Goal: Task Accomplishment & Management: Manage account settings

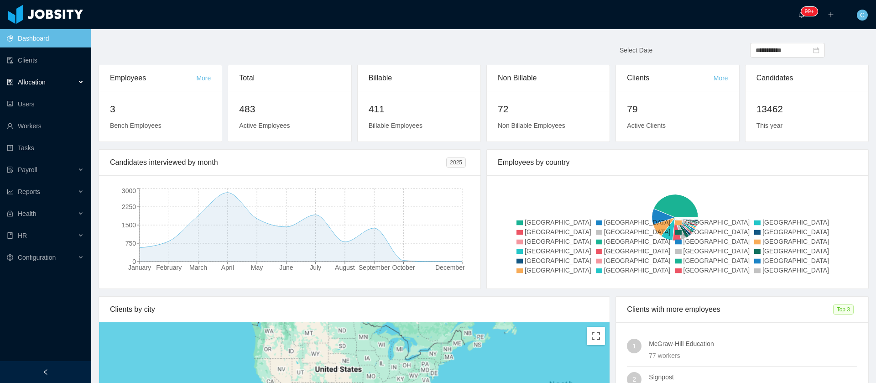
click at [54, 88] on div "Allocation" at bounding box center [45, 82] width 91 height 18
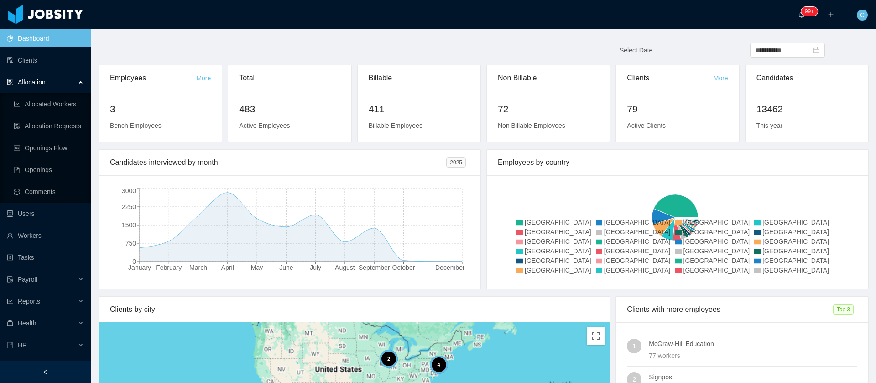
click at [59, 83] on div "Allocation" at bounding box center [45, 82] width 91 height 18
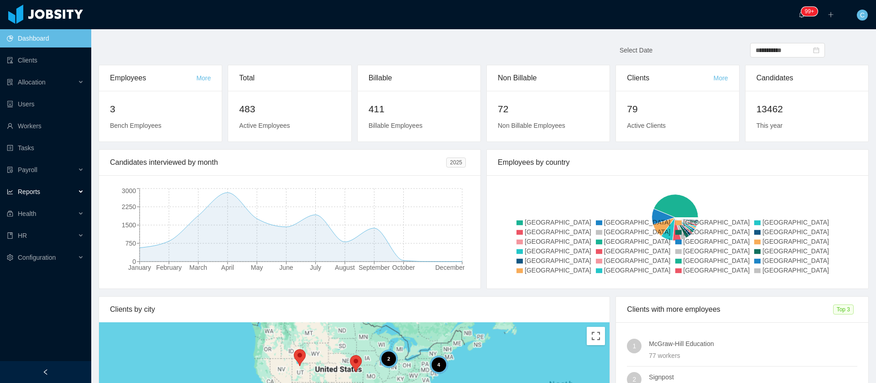
click at [35, 195] on span "Reports" at bounding box center [29, 191] width 22 height 7
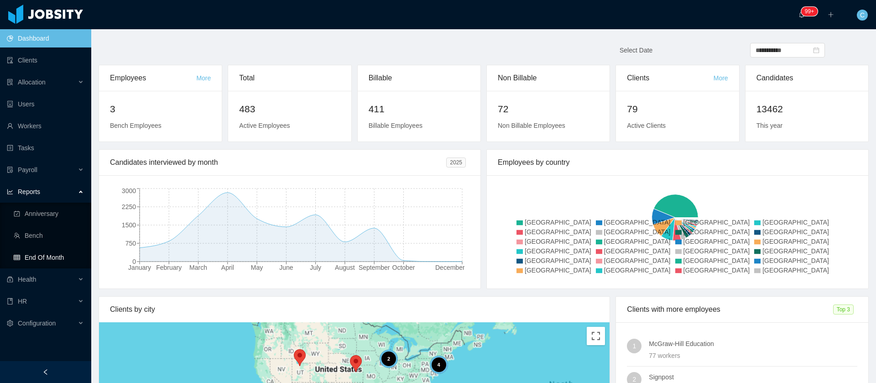
click at [38, 253] on link "End Of Month" at bounding box center [49, 257] width 70 height 18
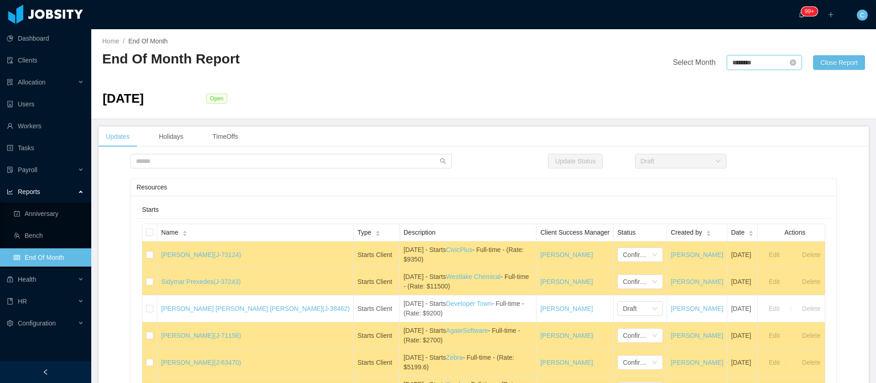
click at [727, 61] on input "********" at bounding box center [764, 62] width 75 height 15
click at [817, 146] on link "Sep" at bounding box center [815, 143] width 19 height 11
type input "********"
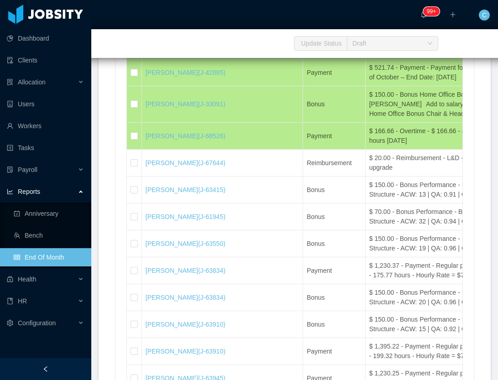
scroll to position [19835, 0]
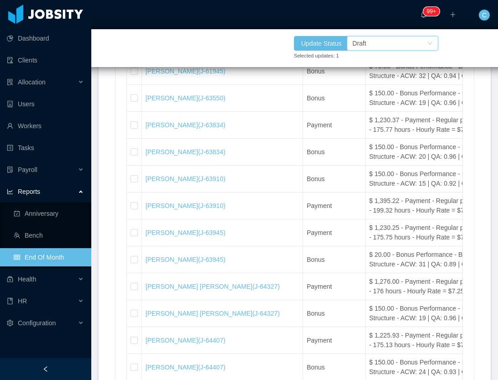
click at [365, 43] on div "Draft" at bounding box center [359, 44] width 14 height 14
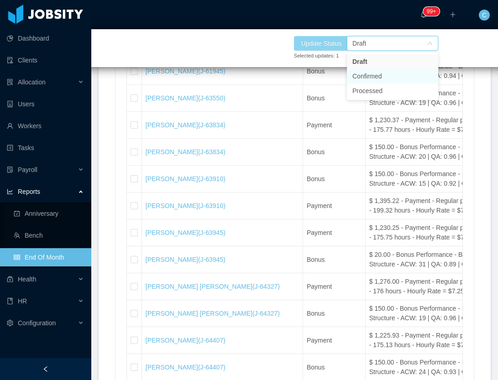
click at [380, 73] on li "Confirmed" at bounding box center [392, 76] width 91 height 15
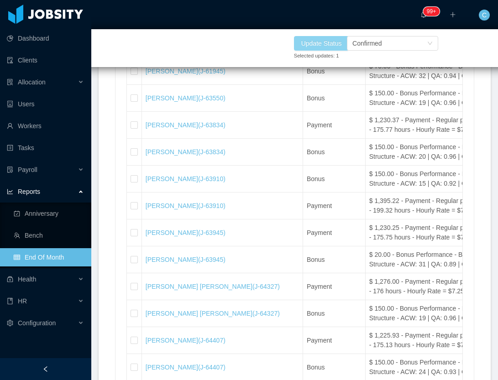
click at [326, 47] on button "Update Status" at bounding box center [321, 43] width 55 height 15
click at [332, 46] on button "Update Status" at bounding box center [321, 43] width 55 height 15
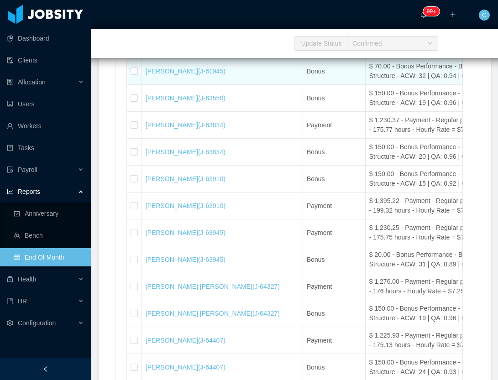
click at [131, 85] on td at bounding box center [134, 71] width 15 height 27
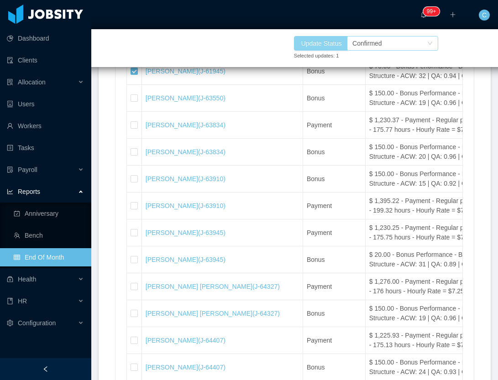
click at [335, 40] on button "Update Status" at bounding box center [321, 43] width 55 height 15
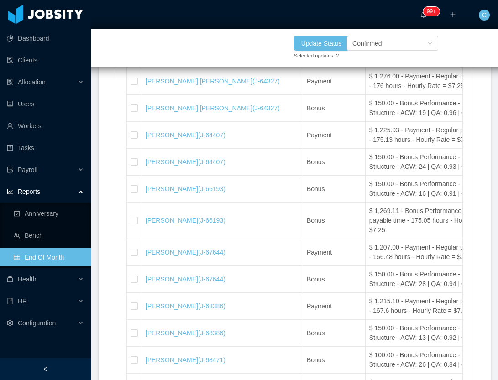
scroll to position [19972, 0]
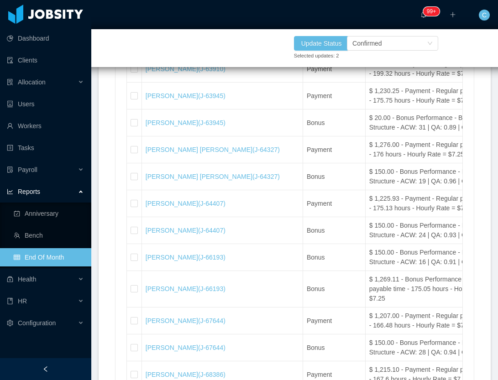
click at [230, 33] on div "Update Status Selected updates: 2 Confirmed" at bounding box center [294, 48] width 498 height 38
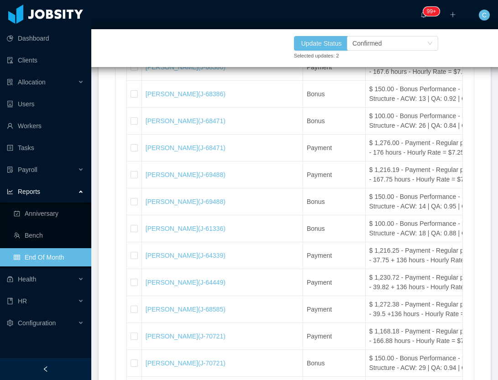
scroll to position [20211, 0]
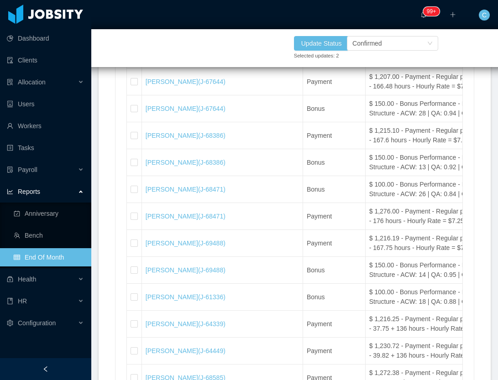
drag, startPoint x: 248, startPoint y: 11, endPoint x: 256, endPoint y: 15, distance: 8.4
click at [248, 11] on div "··· 99+ ··· ··· C ···" at bounding box center [249, 14] width 500 height 29
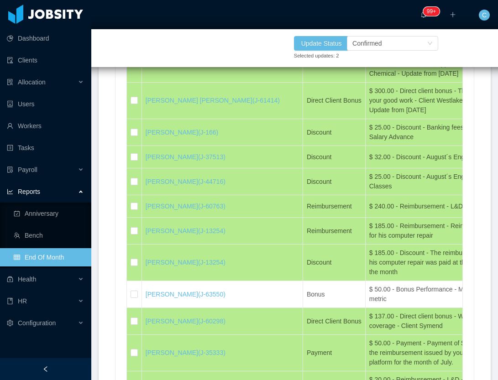
scroll to position [16040, 0]
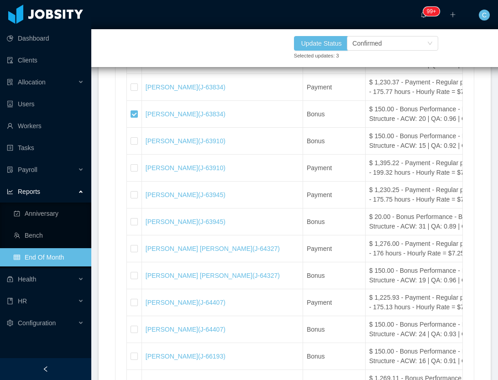
scroll to position [19875, 0]
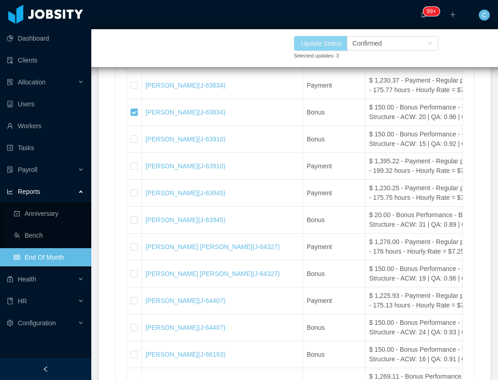
click at [308, 43] on button "Update Status" at bounding box center [321, 43] width 55 height 15
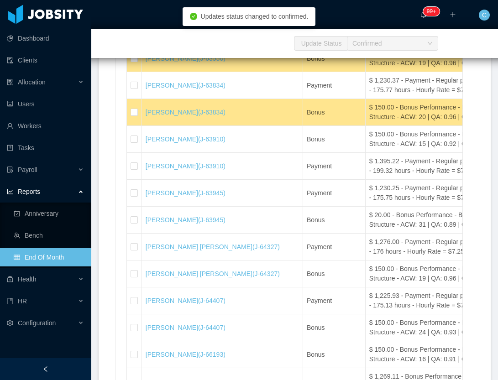
drag, startPoint x: 133, startPoint y: 283, endPoint x: 492, endPoint y: 80, distance: 412.5
click at [133, 144] on label at bounding box center [134, 140] width 7 height 10
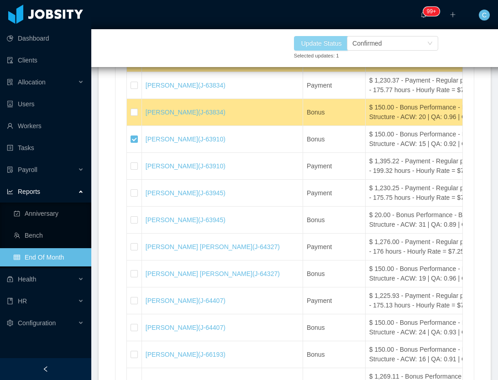
click at [322, 39] on button "Update Status" at bounding box center [321, 43] width 55 height 15
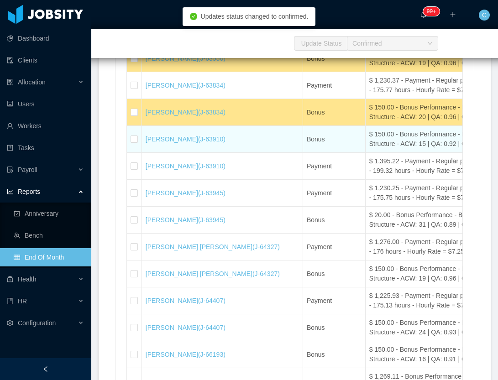
scroll to position [19943, 0]
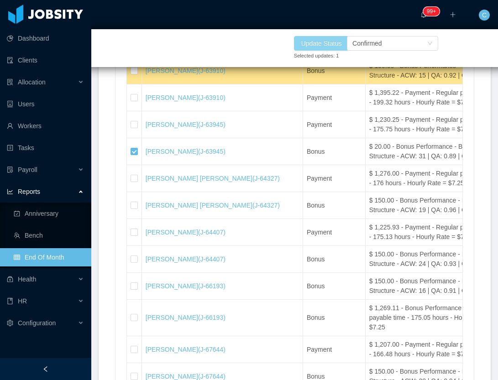
click at [310, 38] on button "Update Status" at bounding box center [321, 43] width 55 height 15
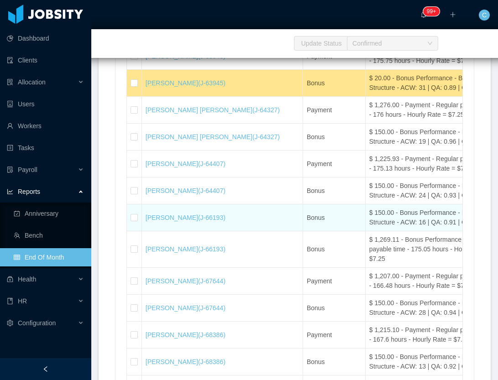
scroll to position [20080, 0]
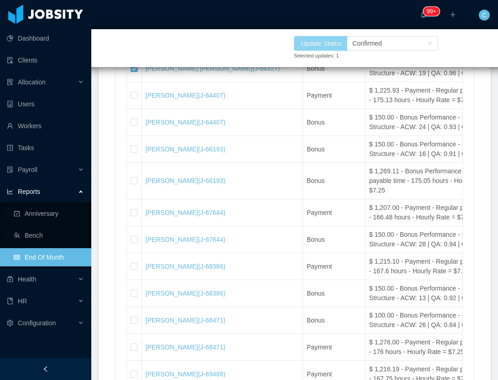
click at [331, 43] on button "Update Status" at bounding box center [321, 43] width 55 height 15
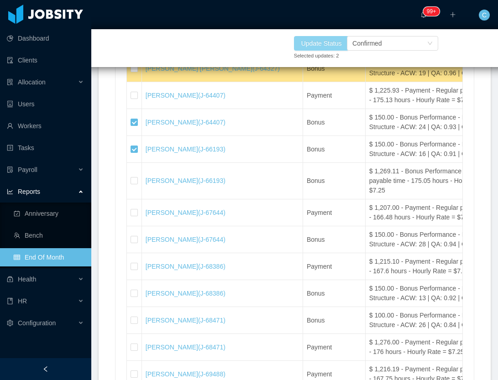
click at [334, 40] on button "Update Status" at bounding box center [321, 43] width 55 height 15
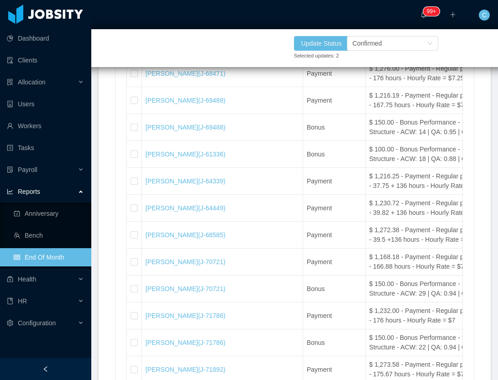
scroll to position [20286, 0]
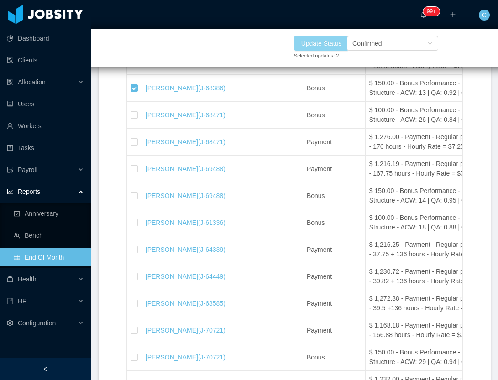
click at [332, 38] on button "Update Status" at bounding box center [321, 43] width 55 height 15
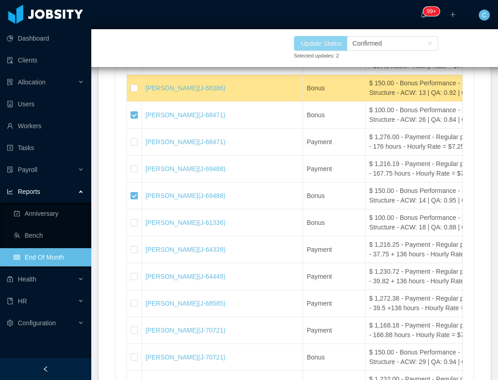
drag, startPoint x: 317, startPoint y: 48, endPoint x: 478, endPoint y: 0, distance: 168.0
click at [317, 48] on button "Update Status" at bounding box center [321, 43] width 55 height 15
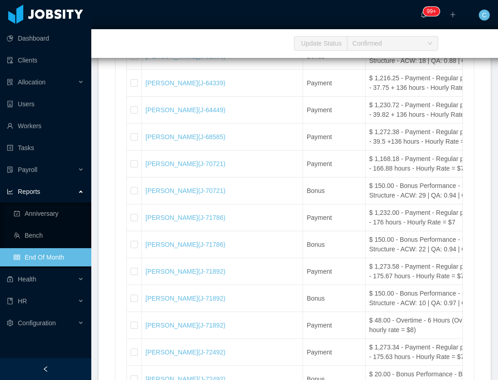
scroll to position [20491, 0]
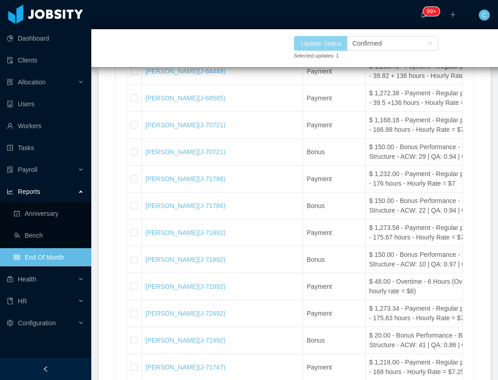
click at [331, 41] on button "Update Status" at bounding box center [321, 43] width 55 height 15
click at [318, 43] on button "Update Status" at bounding box center [321, 43] width 55 height 15
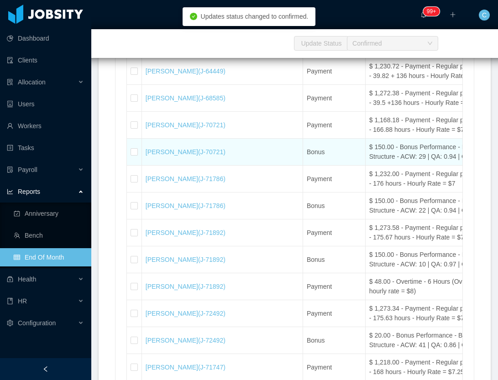
scroll to position [20560, 0]
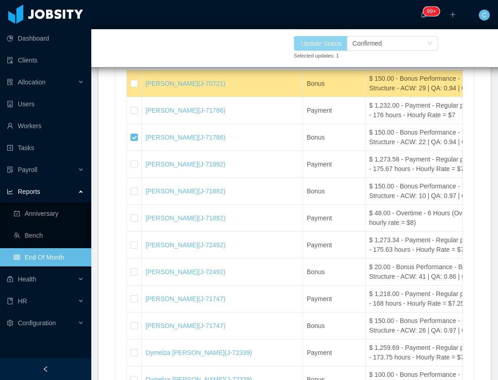
click at [297, 43] on button "Update Status" at bounding box center [321, 43] width 55 height 15
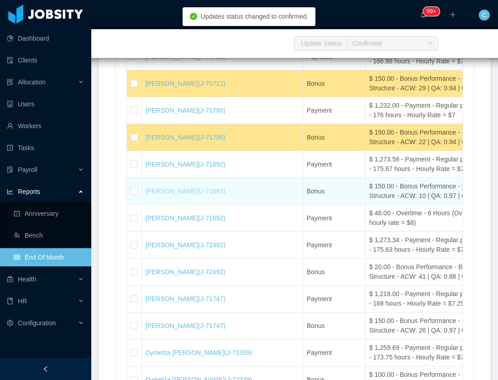
scroll to position [20697, 0]
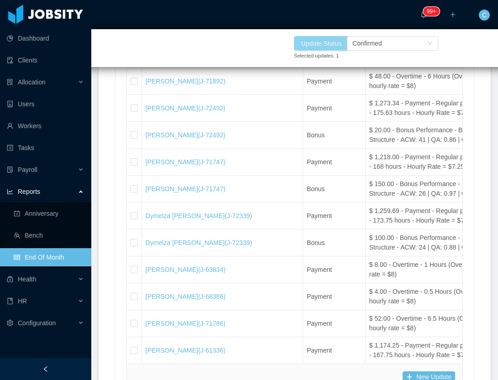
drag, startPoint x: 320, startPoint y: 50, endPoint x: 346, endPoint y: 38, distance: 29.0
click at [320, 50] on div "Update Status Selected updates: 1" at bounding box center [335, 48] width 83 height 24
click at [310, 44] on button "Update Status" at bounding box center [321, 43] width 55 height 15
click at [332, 42] on button "Update Status" at bounding box center [321, 43] width 55 height 15
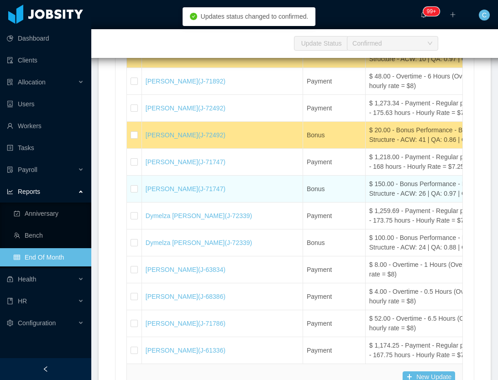
scroll to position [20765, 0]
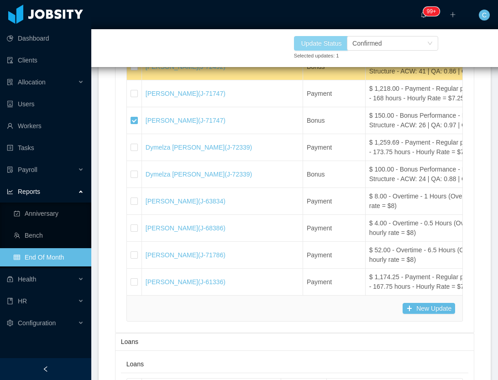
drag, startPoint x: 334, startPoint y: 47, endPoint x: 439, endPoint y: 12, distance: 110.6
click at [334, 47] on button "Update Status" at bounding box center [321, 43] width 55 height 15
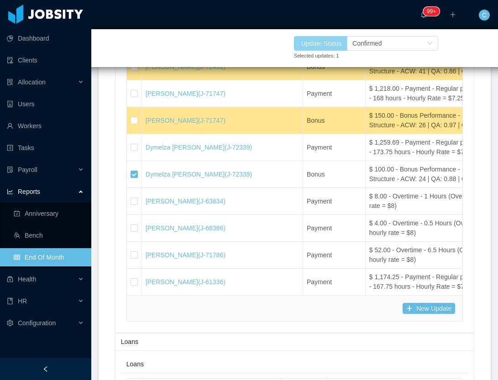
click at [331, 45] on button "Update Status" at bounding box center [321, 43] width 55 height 15
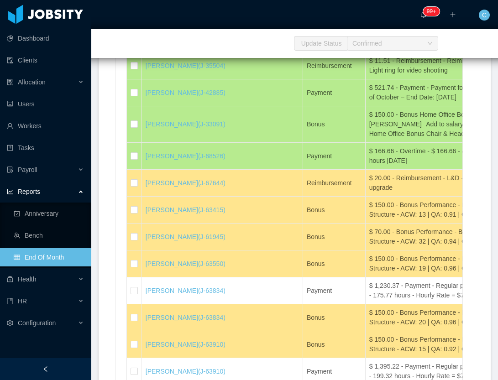
scroll to position [19875, 0]
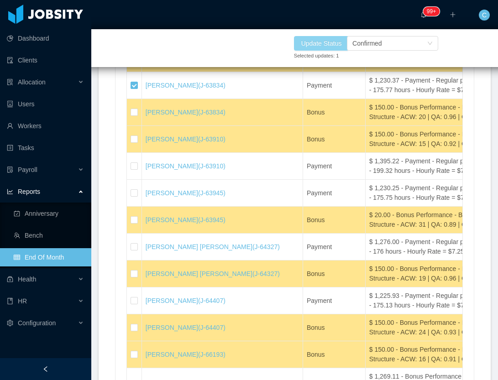
click at [336, 42] on button "Update Status" at bounding box center [321, 43] width 55 height 15
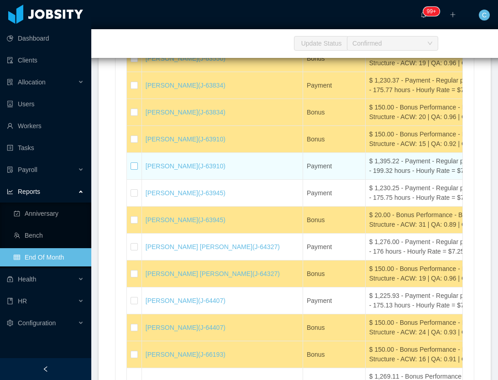
click at [131, 171] on label at bounding box center [134, 167] width 7 height 10
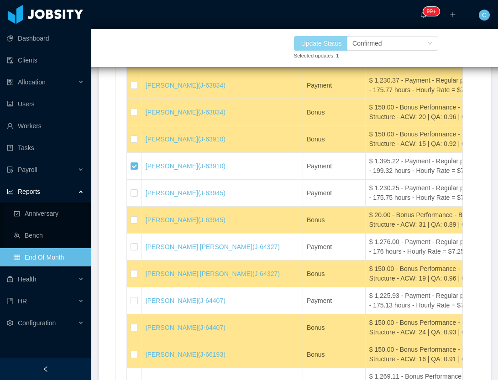
click at [320, 38] on button "Update Status" at bounding box center [321, 43] width 55 height 15
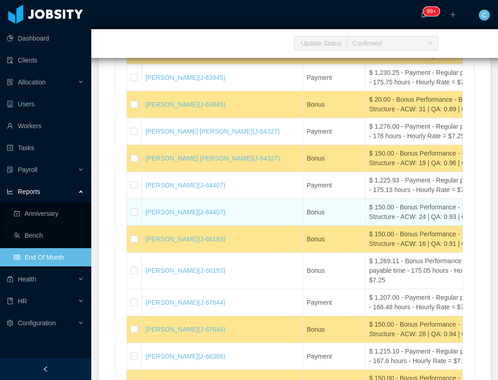
scroll to position [20012, 0]
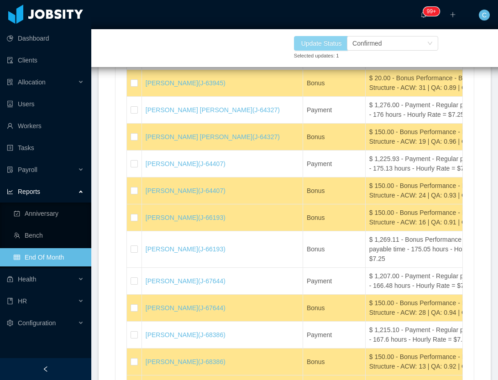
click at [326, 40] on button "Update Status" at bounding box center [321, 43] width 55 height 15
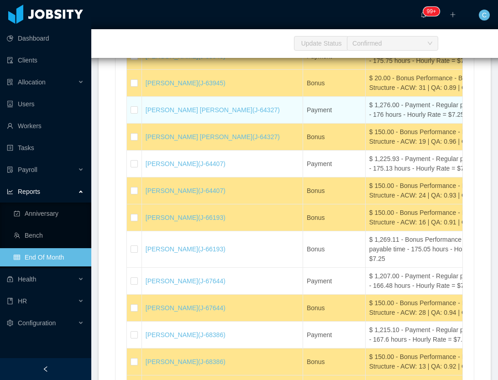
scroll to position [20080, 0]
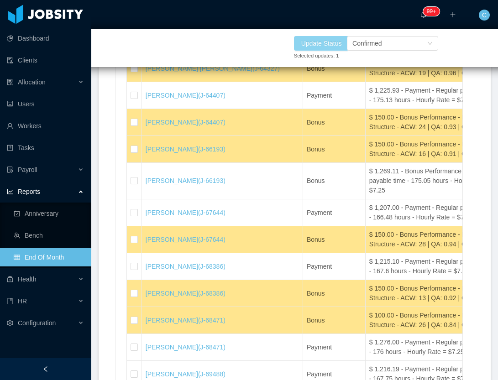
click at [326, 47] on button "Update Status" at bounding box center [321, 43] width 55 height 15
click at [323, 42] on button "Update Status" at bounding box center [321, 43] width 55 height 15
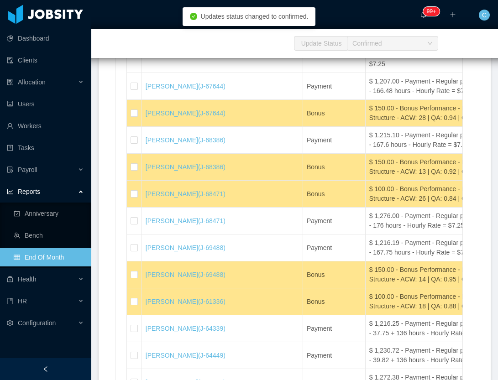
scroll to position [20217, 0]
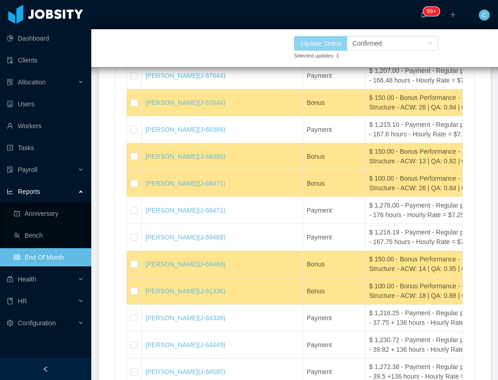
click at [320, 43] on button "Update Status" at bounding box center [321, 43] width 55 height 15
click at [335, 45] on button "Update Status" at bounding box center [321, 43] width 55 height 15
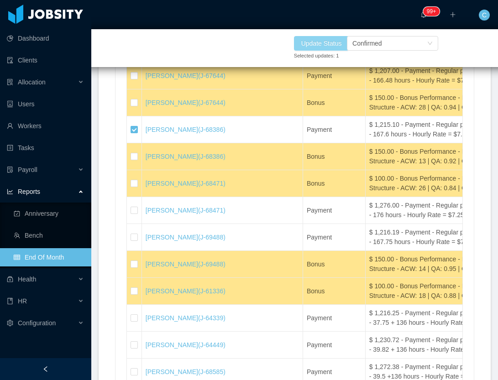
click at [334, 46] on button "Update Status" at bounding box center [321, 43] width 55 height 15
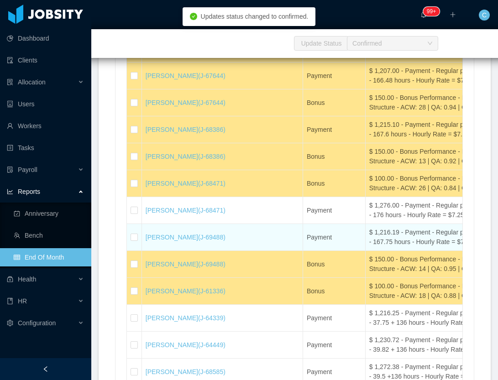
scroll to position [20423, 0]
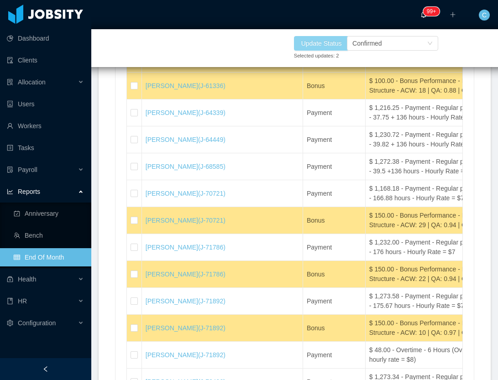
click at [326, 41] on button "Update Status" at bounding box center [321, 43] width 55 height 15
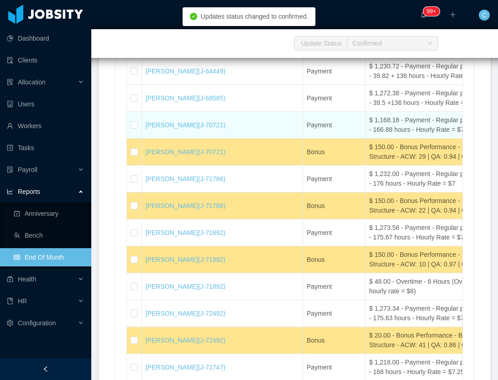
scroll to position [20560, 0]
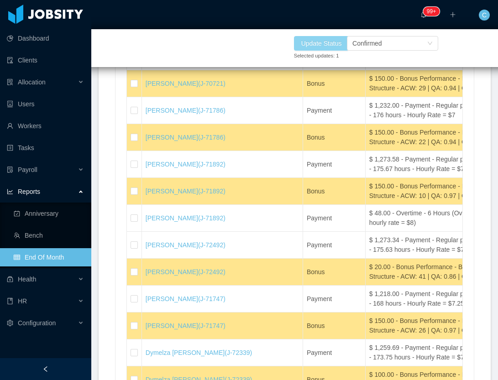
click at [329, 42] on button "Update Status" at bounding box center [321, 43] width 55 height 15
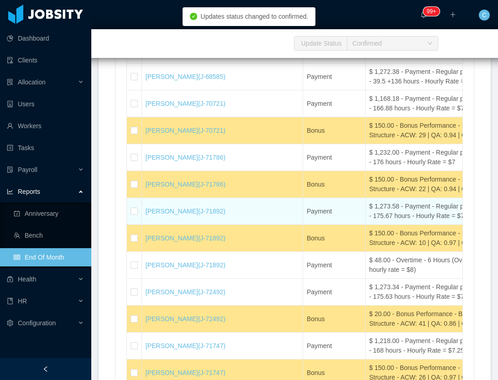
scroll to position [20491, 0]
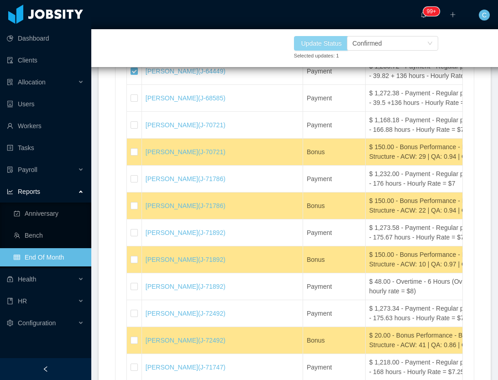
click at [310, 43] on button "Update Status" at bounding box center [321, 43] width 55 height 15
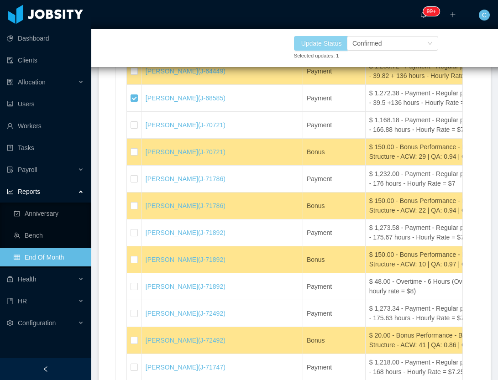
click at [335, 46] on button "Update Status" at bounding box center [321, 43] width 55 height 15
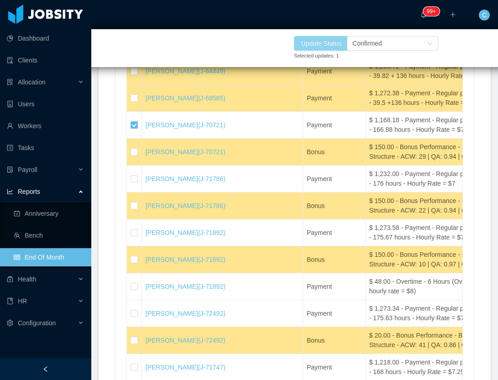
click at [330, 44] on button "Update Status" at bounding box center [321, 43] width 55 height 15
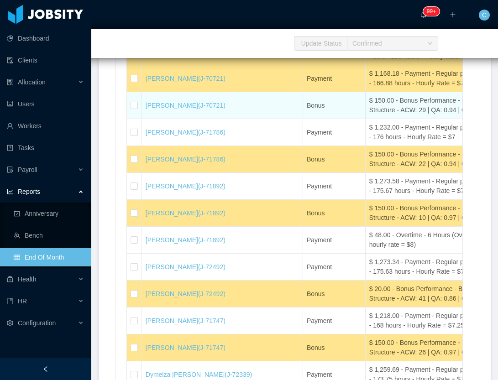
scroll to position [20560, 0]
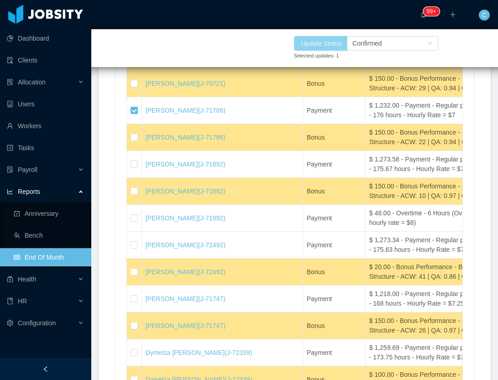
click at [320, 42] on button "Update Status" at bounding box center [321, 43] width 55 height 15
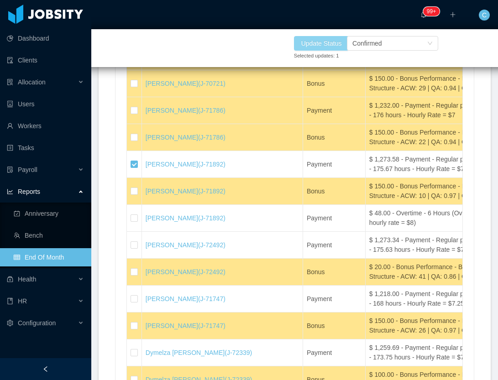
click at [331, 46] on button "Update Status" at bounding box center [321, 43] width 55 height 15
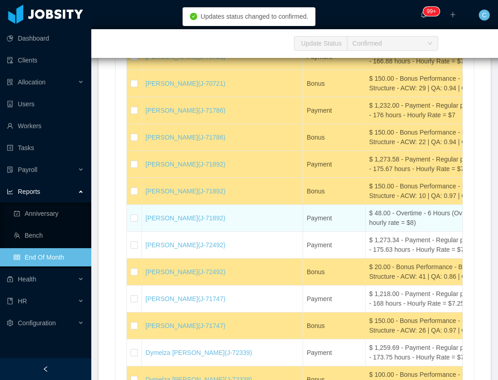
scroll to position [20697, 0]
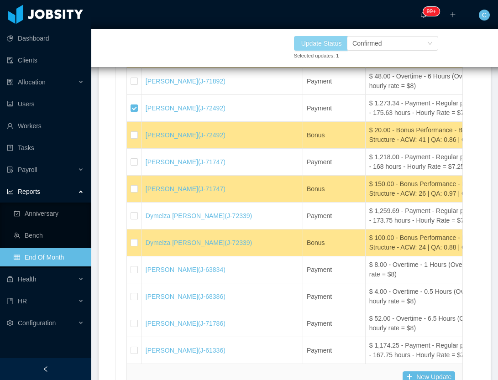
click at [327, 44] on button "Update Status" at bounding box center [321, 43] width 55 height 15
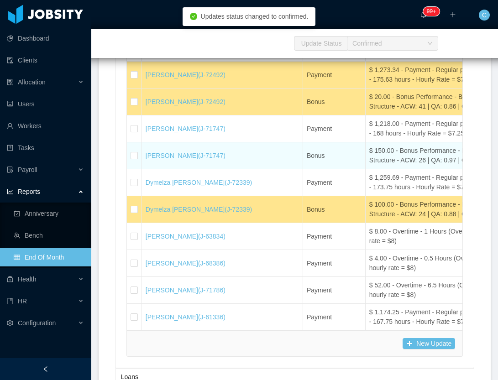
scroll to position [20833, 0]
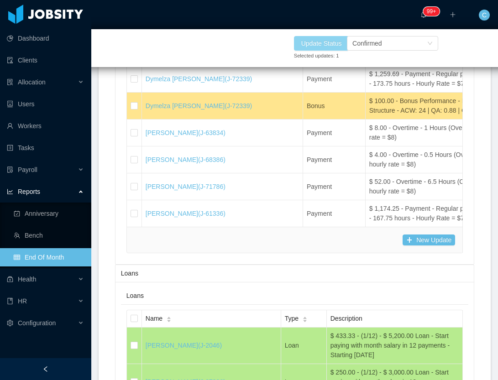
click at [308, 46] on button "Update Status" at bounding box center [321, 43] width 55 height 15
click at [324, 42] on button "Update Status" at bounding box center [321, 43] width 55 height 15
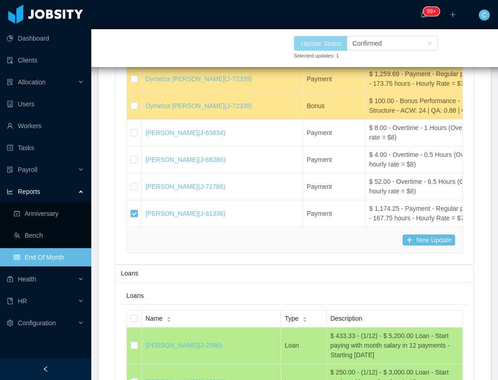
click at [311, 44] on button "Update Status" at bounding box center [321, 43] width 55 height 15
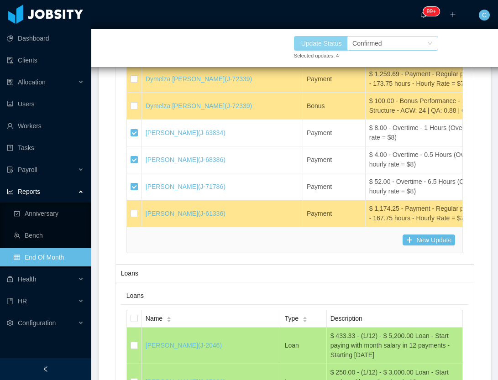
click at [302, 46] on button "Update Status" at bounding box center [321, 43] width 55 height 15
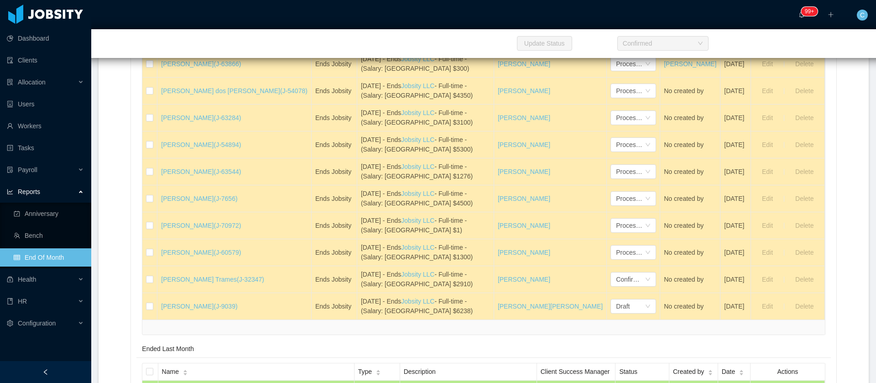
scroll to position [1508, 0]
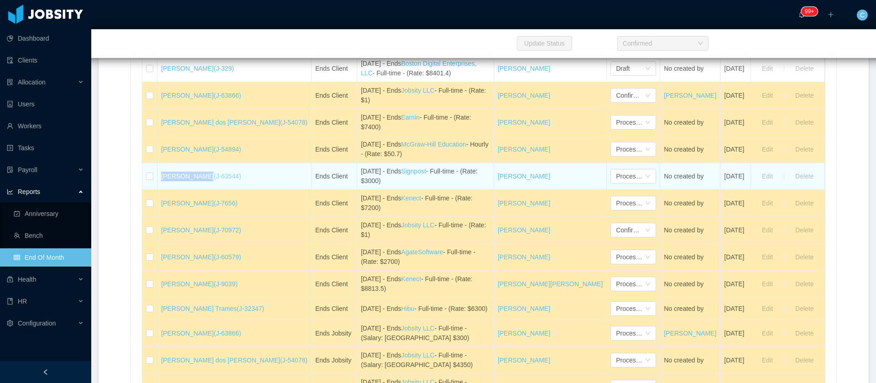
drag, startPoint x: 195, startPoint y: 192, endPoint x: 207, endPoint y: 193, distance: 11.5
click at [207, 190] on tr "Raines Solano (J-63544) Ends Client September 14th - Ends Signpost - Full-time …" at bounding box center [483, 176] width 683 height 27
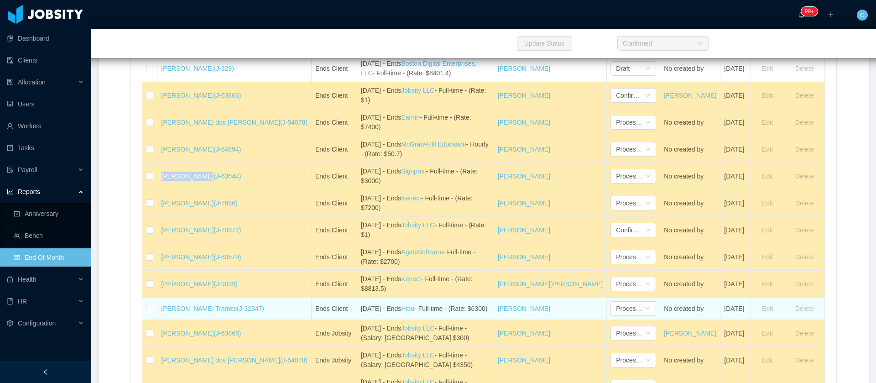
scroll to position [1645, 0]
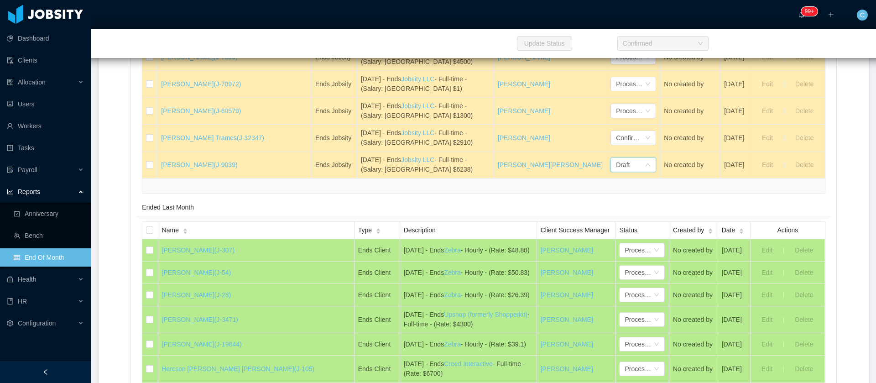
click at [587, 215] on li "Confirmed" at bounding box center [589, 217] width 46 height 15
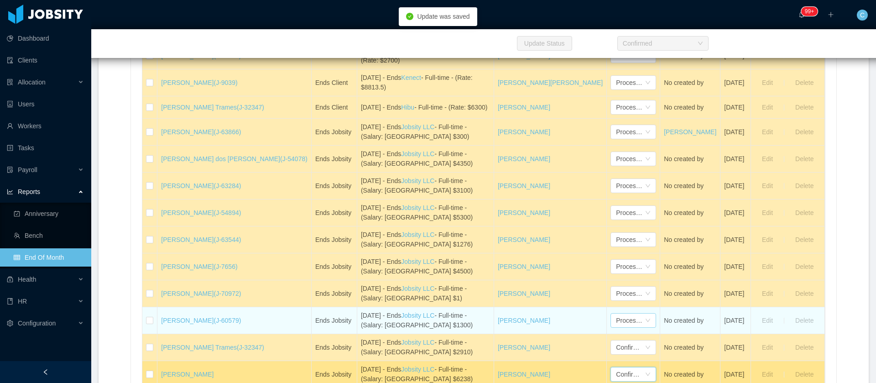
scroll to position [1371, 0]
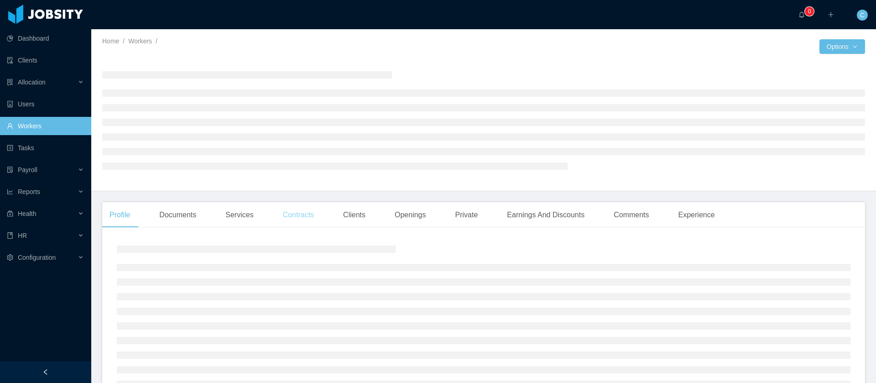
click at [312, 216] on div "Contracts" at bounding box center [299, 215] width 46 height 26
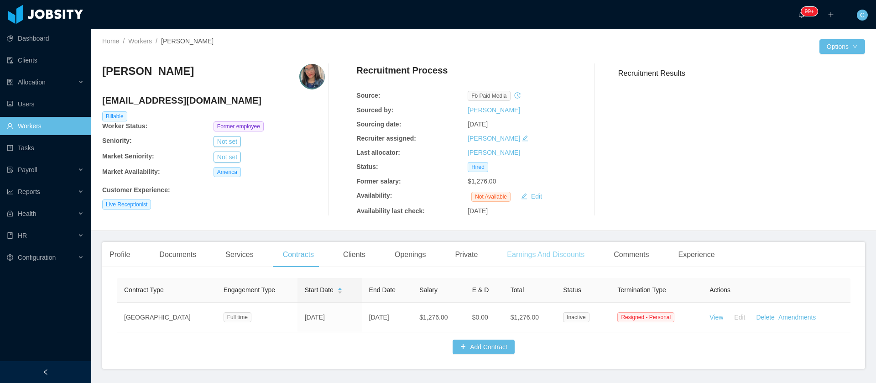
click at [521, 257] on div "Earnings And Discounts" at bounding box center [546, 255] width 92 height 26
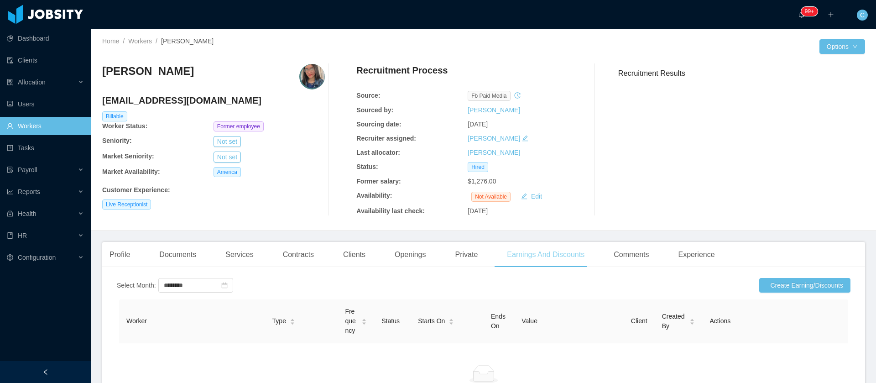
scroll to position [68, 0]
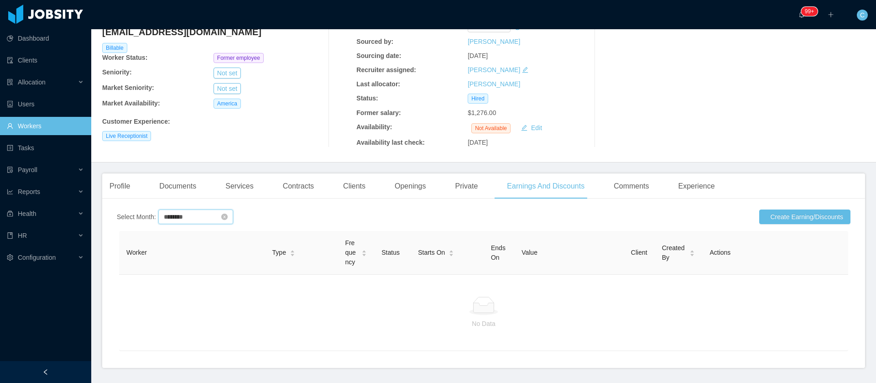
click at [181, 218] on input "********" at bounding box center [195, 217] width 75 height 15
click at [263, 303] on td "Sep" at bounding box center [263, 297] width 42 height 28
type input "********"
click at [261, 297] on div at bounding box center [483, 306] width 715 height 18
click at [304, 186] on div "Contracts" at bounding box center [299, 186] width 46 height 26
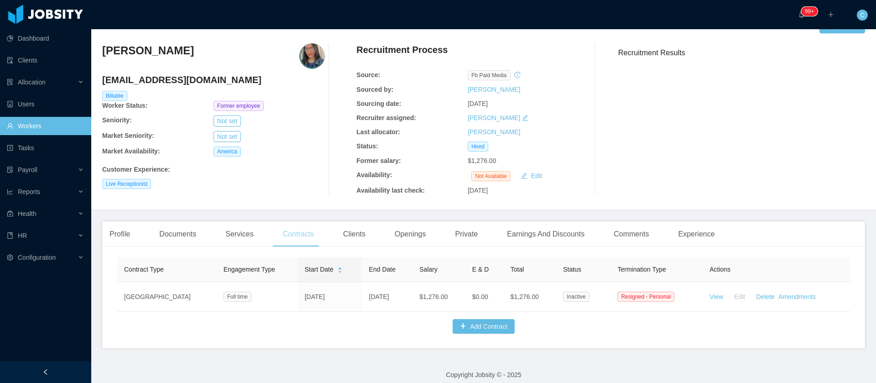
scroll to position [39, 0]
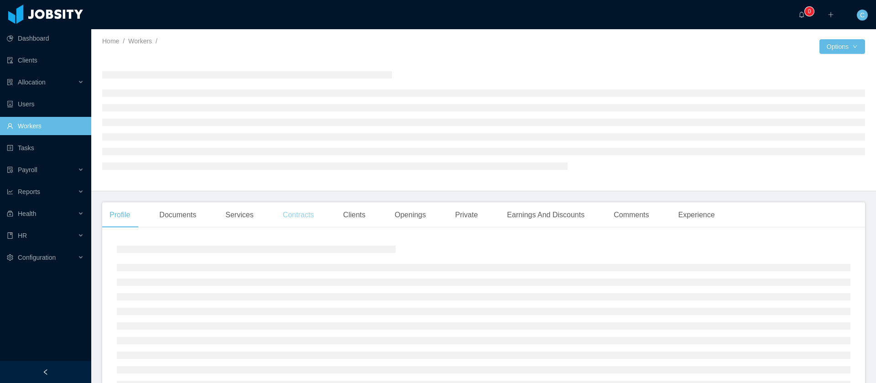
click at [310, 211] on div "Contracts" at bounding box center [299, 215] width 46 height 26
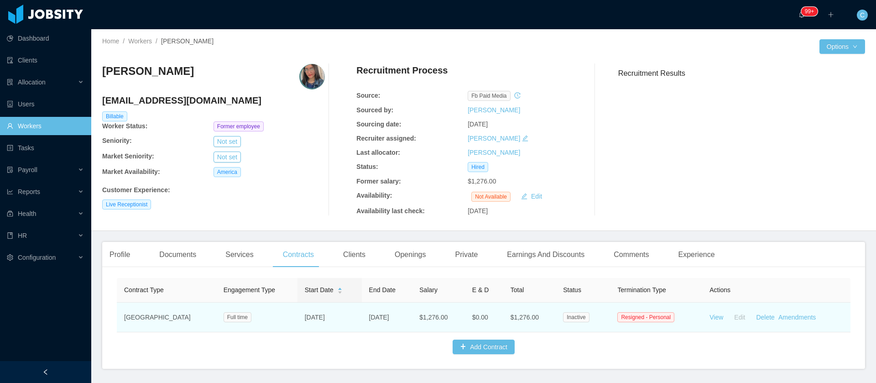
drag, startPoint x: 389, startPoint y: 320, endPoint x: 341, endPoint y: 326, distance: 48.2
click at [362, 326] on td "[DATE]" at bounding box center [387, 318] width 51 height 30
copy td "[DATE]"
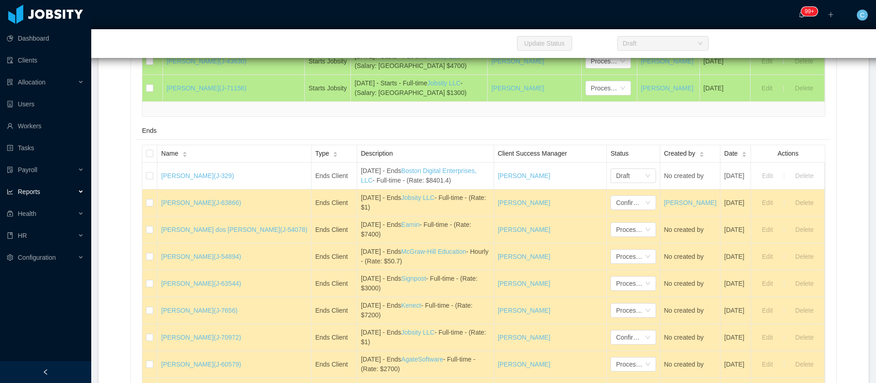
scroll to position [8917, 0]
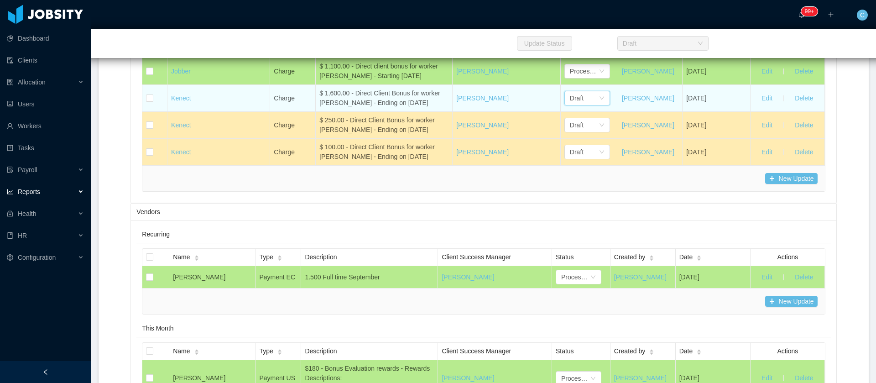
click at [570, 105] on div "Draft" at bounding box center [577, 98] width 14 height 14
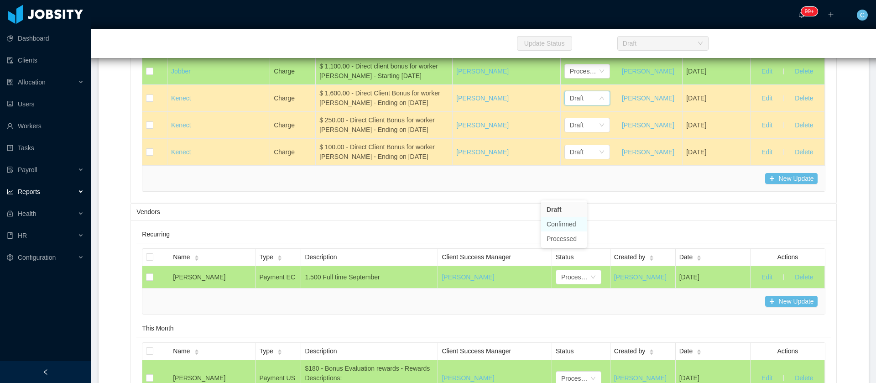
click at [562, 227] on li "Confirmed" at bounding box center [564, 224] width 46 height 15
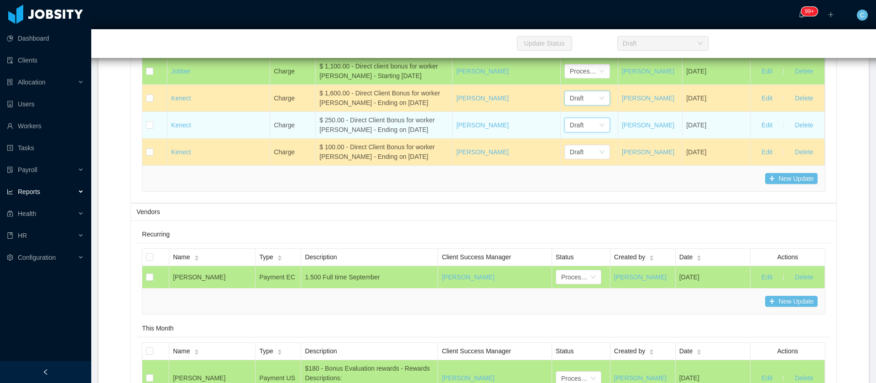
click at [570, 132] on div "Draft" at bounding box center [577, 125] width 14 height 14
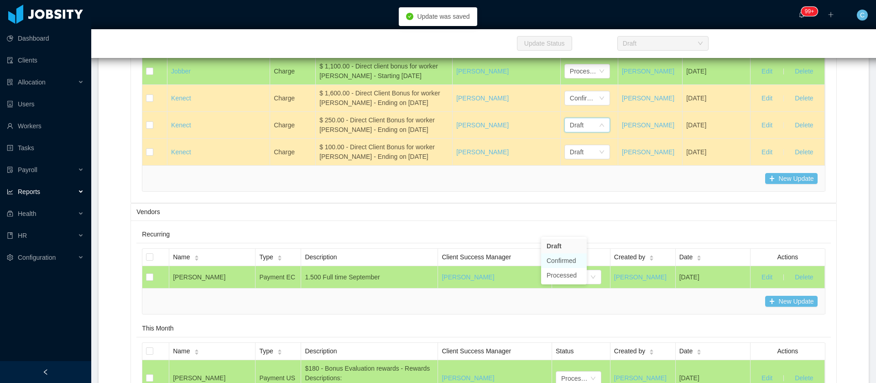
click at [549, 261] on li "Confirmed" at bounding box center [564, 260] width 46 height 15
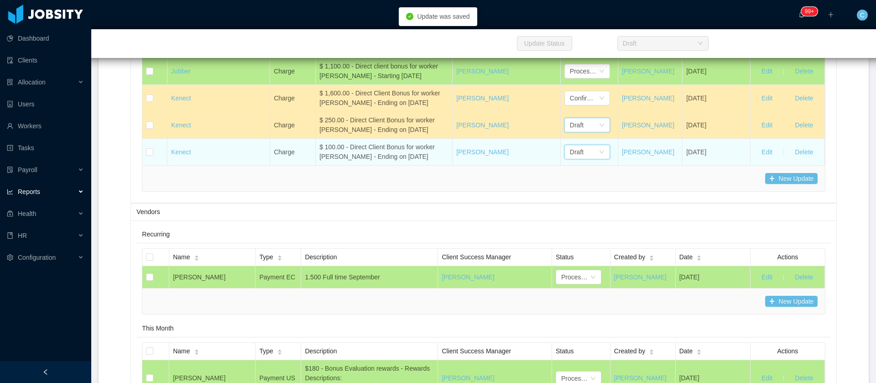
click at [570, 159] on div "Draft" at bounding box center [584, 152] width 29 height 14
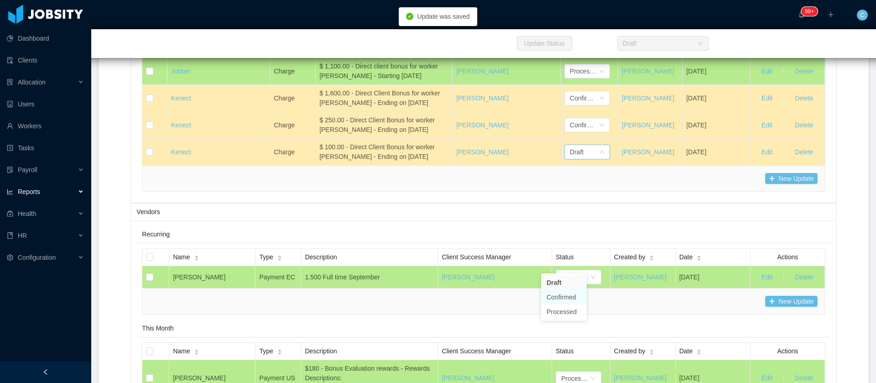
click at [564, 300] on li "Confirmed" at bounding box center [564, 297] width 46 height 15
drag, startPoint x: 178, startPoint y: 230, endPoint x: 283, endPoint y: 311, distance: 132.8
click at [273, 191] on div "New Update" at bounding box center [483, 178] width 682 height 26
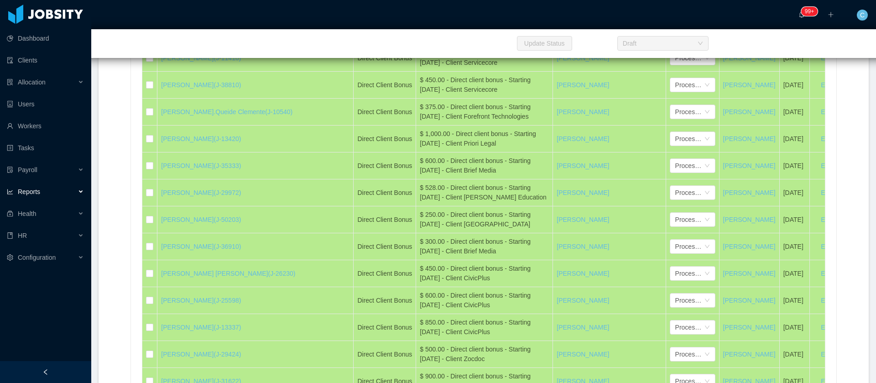
scroll to position [15436, 0]
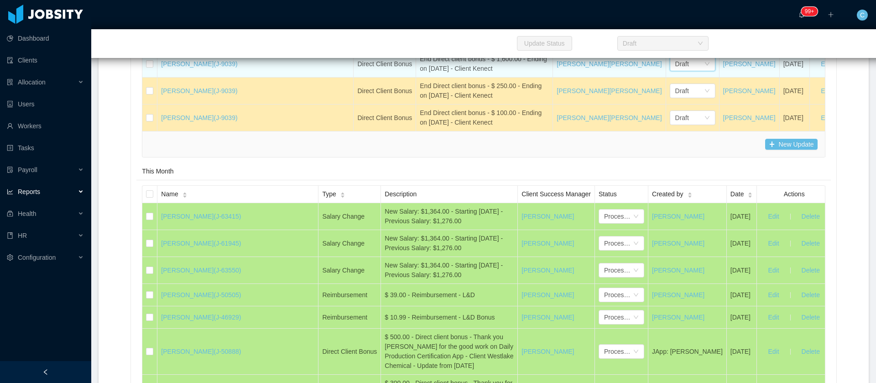
click at [676, 71] on div "Draft" at bounding box center [690, 64] width 29 height 14
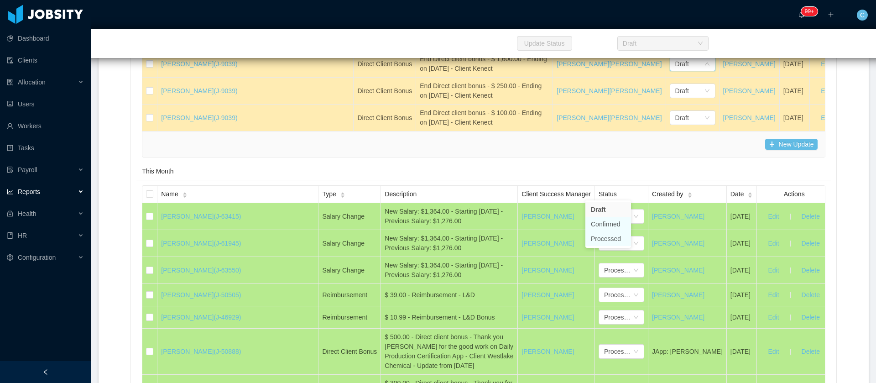
click at [609, 226] on li "Confirmed" at bounding box center [609, 224] width 46 height 15
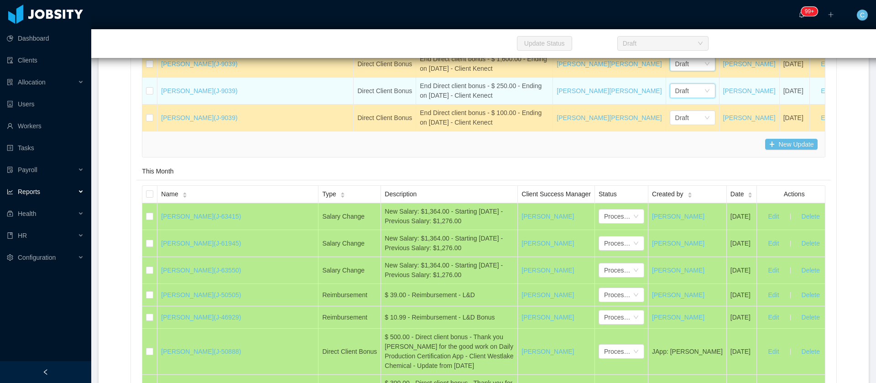
click at [676, 98] on div "Draft" at bounding box center [683, 91] width 14 height 14
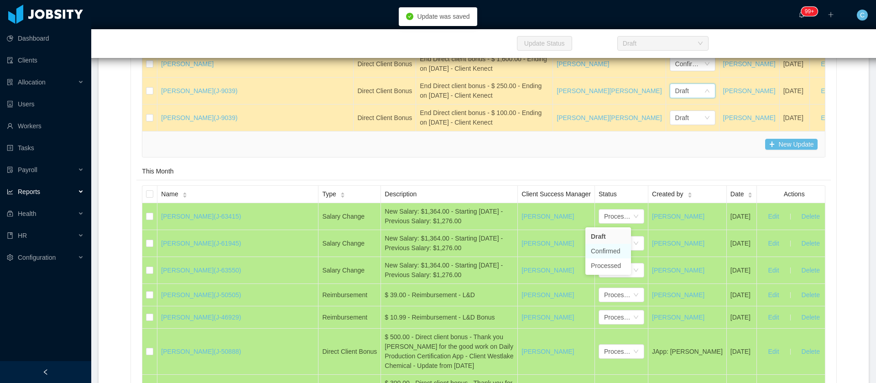
click at [597, 251] on li "Confirmed" at bounding box center [609, 251] width 46 height 15
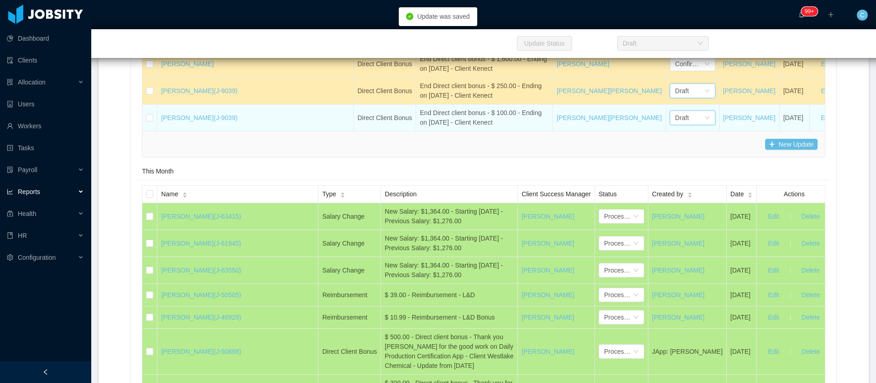
click at [676, 125] on div "Draft" at bounding box center [683, 118] width 14 height 14
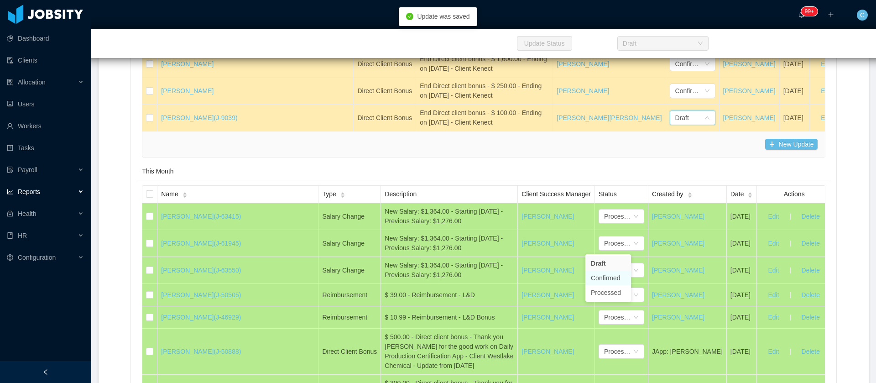
click at [604, 277] on li "Confirmed" at bounding box center [609, 278] width 46 height 15
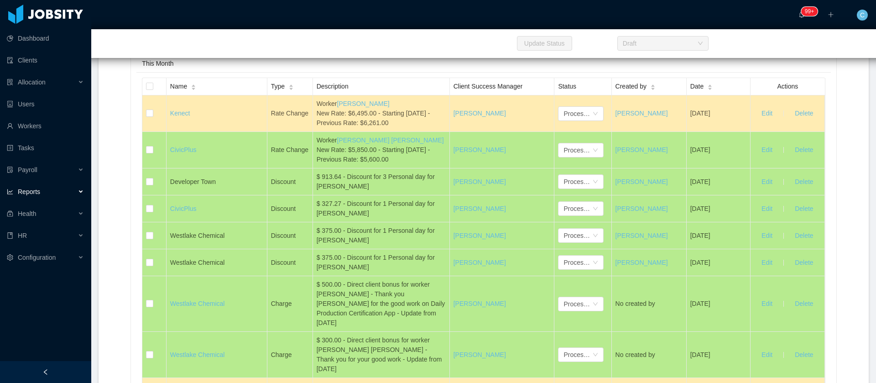
scroll to position [3591, 0]
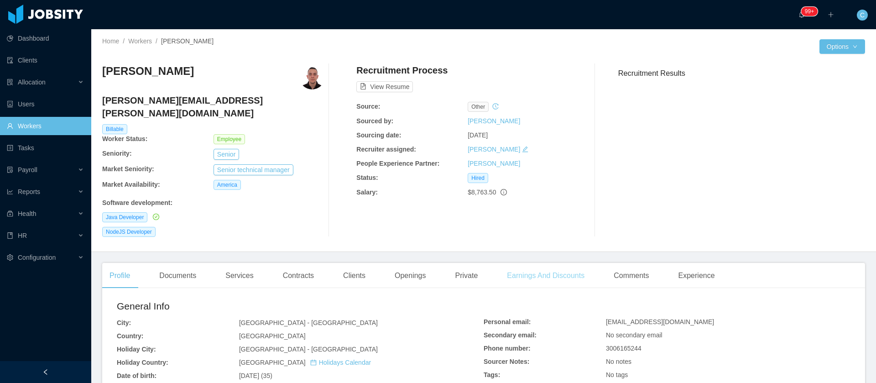
click at [556, 267] on div "Earnings And Discounts" at bounding box center [546, 276] width 92 height 26
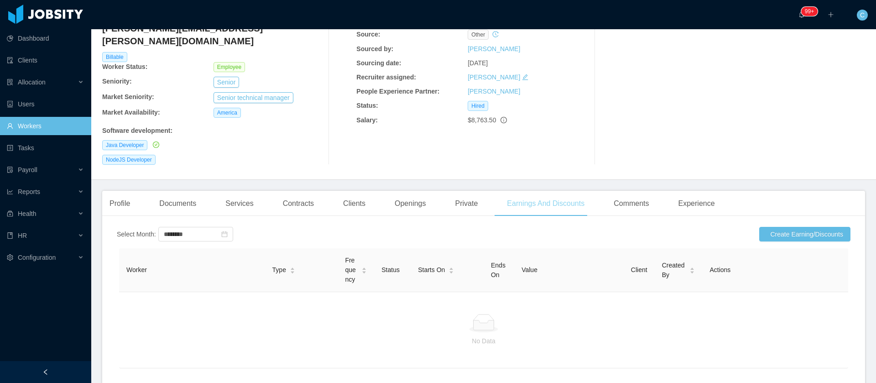
scroll to position [115, 0]
